Goal: Information Seeking & Learning: Learn about a topic

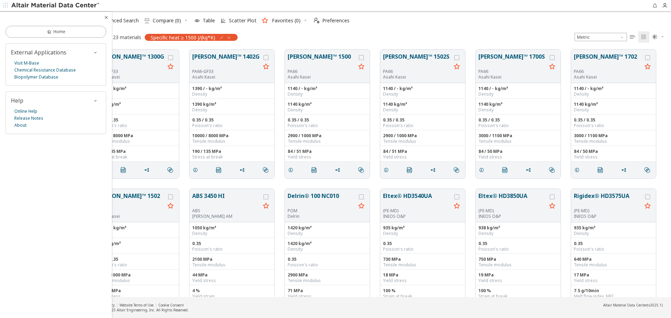
scroll to position [248, 577]
click at [107, 19] on icon "button" at bounding box center [106, 18] width 6 height 6
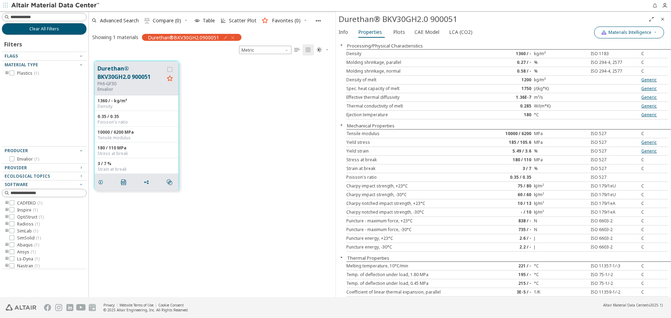
click at [653, 33] on icon "button" at bounding box center [655, 32] width 4 height 4
click at [459, 185] on div "Charpy impact strength, +23°C" at bounding box center [413, 186] width 134 height 6
drag, startPoint x: 452, startPoint y: 154, endPoint x: 416, endPoint y: 158, distance: 36.5
click at [416, 158] on div "Stress at break" at bounding box center [413, 160] width 134 height 6
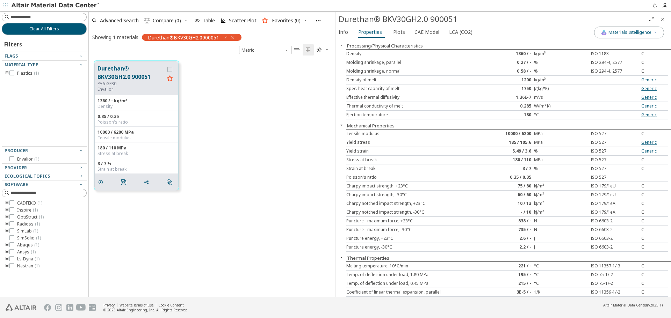
click at [6, 7] on icon "button" at bounding box center [5, 5] width 4 height 4
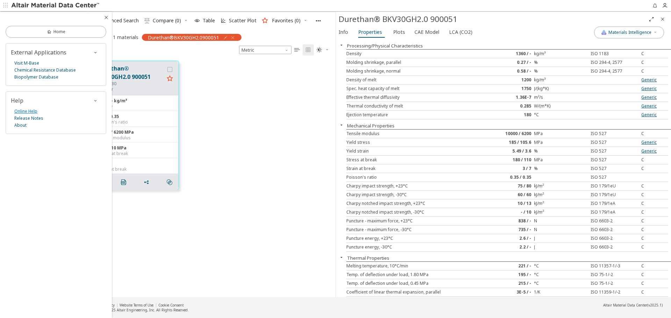
click at [29, 112] on link "Online Help" at bounding box center [25, 111] width 23 height 7
